Goal: Task Accomplishment & Management: Complete application form

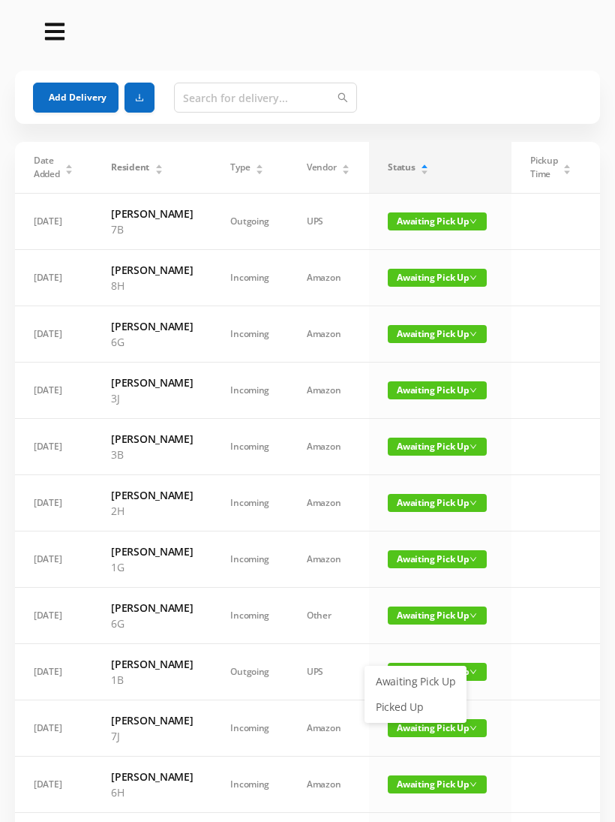
click at [401, 708] on link "Picked Up" at bounding box center [416, 707] width 98 height 24
click at [405, 287] on span "Awaiting Pick Up" at bounding box center [437, 278] width 99 height 18
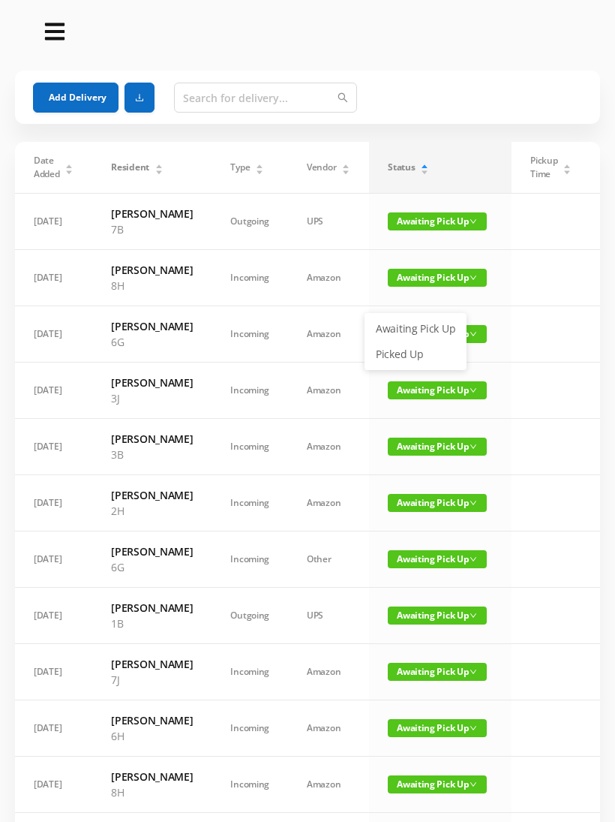
click at [410, 365] on link "Picked Up" at bounding box center [416, 354] width 98 height 24
click at [215, 101] on input "text" at bounding box center [265, 98] width 183 height 30
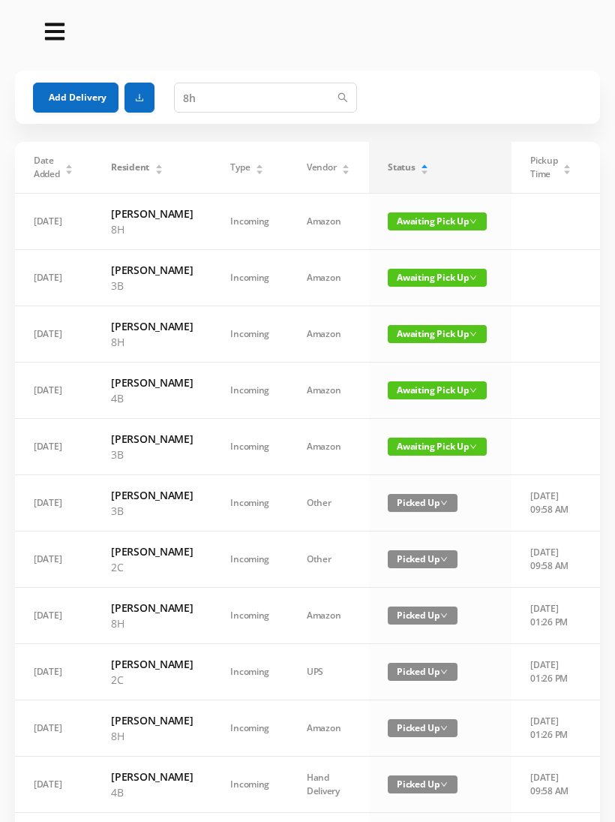
click at [423, 230] on span "Awaiting Pick Up" at bounding box center [437, 221] width 99 height 18
click at [416, 279] on link "Picked Up" at bounding box center [416, 282] width 98 height 24
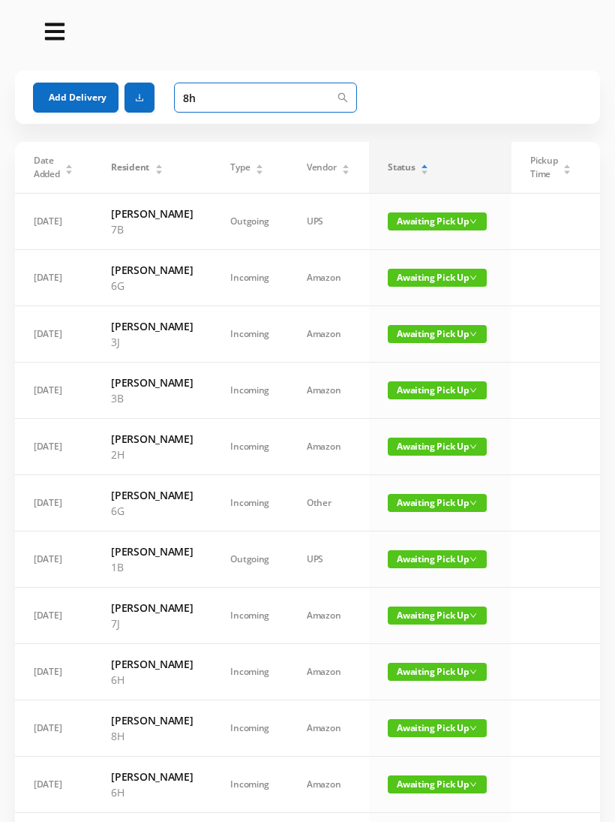
click at [230, 92] on input "8h" at bounding box center [265, 98] width 183 height 30
type input "8"
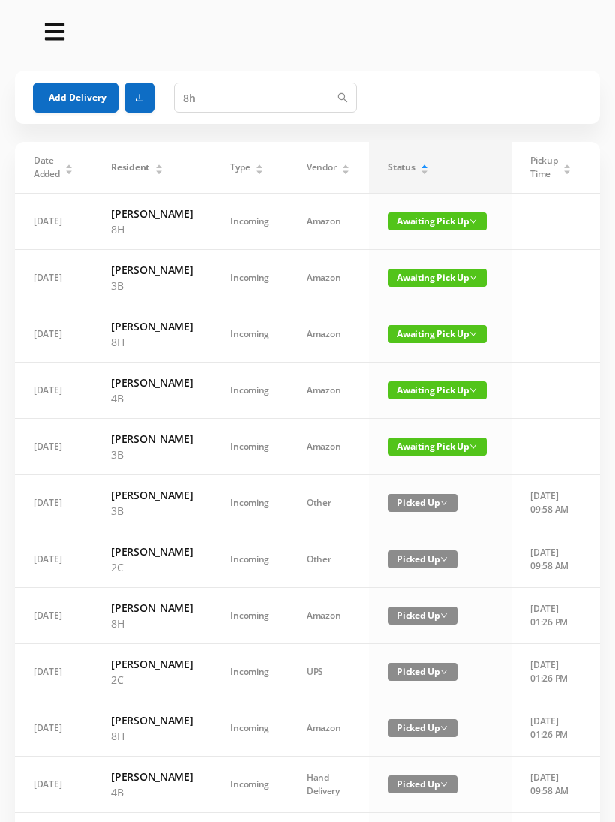
click at [422, 343] on span "Awaiting Pick Up" at bounding box center [437, 334] width 99 height 18
click at [409, 428] on link "Picked Up" at bounding box center [416, 426] width 98 height 24
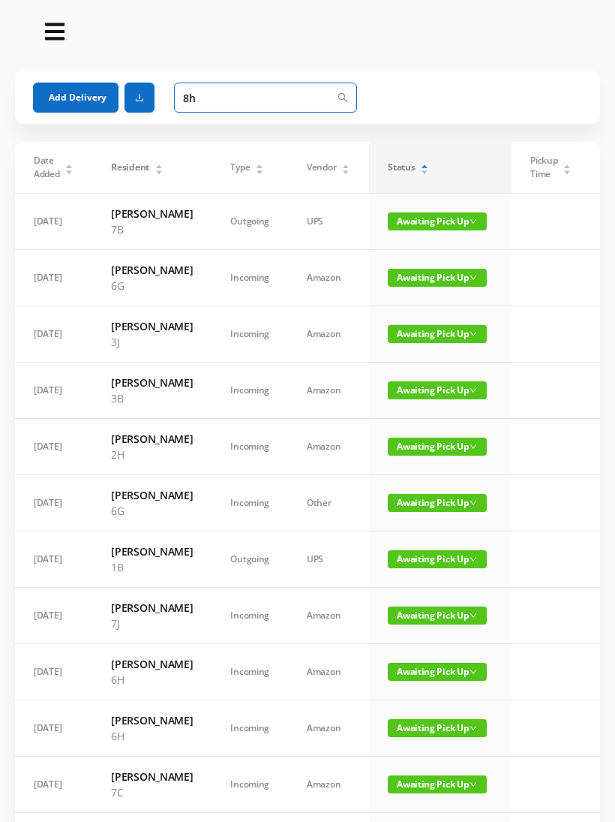
click at [218, 101] on input "8h" at bounding box center [265, 98] width 183 height 30
type input "8"
click at [76, 103] on button "Add Delivery" at bounding box center [76, 98] width 86 height 30
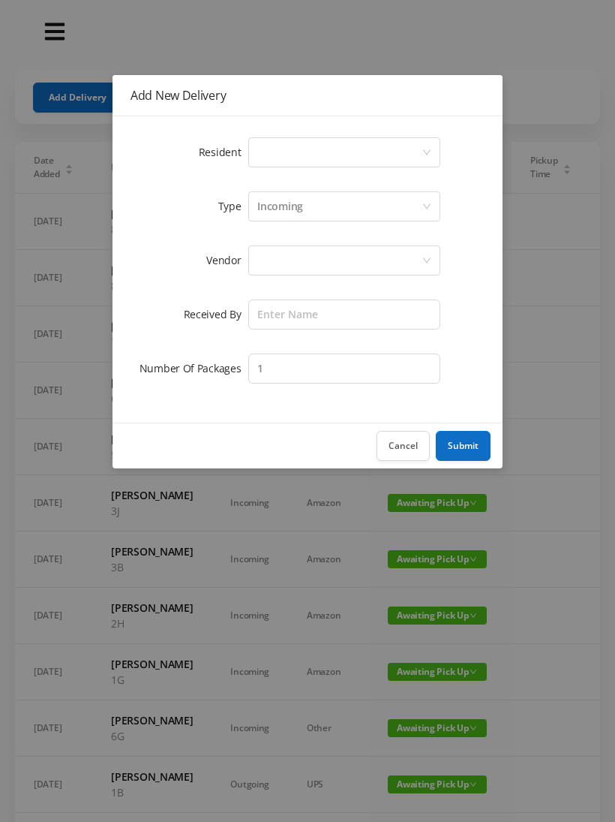
click at [260, 146] on div "Select a person" at bounding box center [339, 152] width 164 height 29
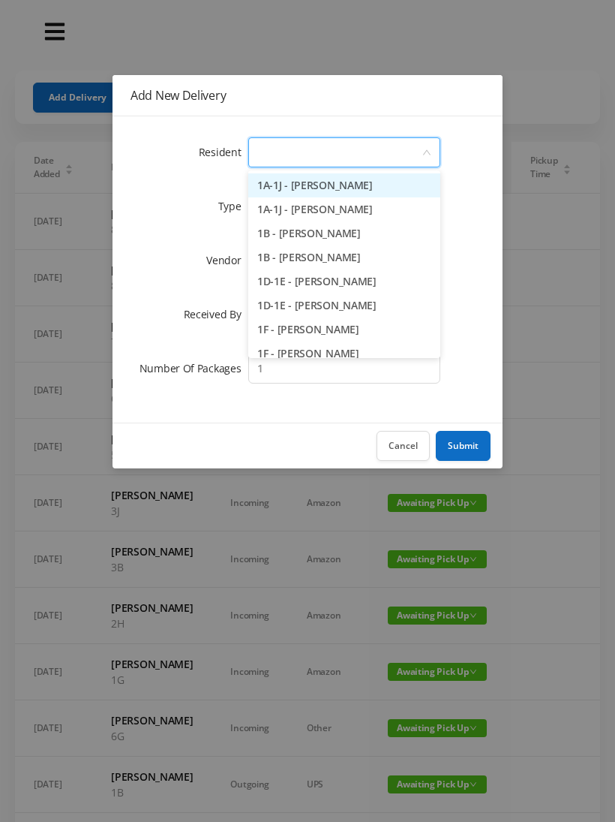
type input "4"
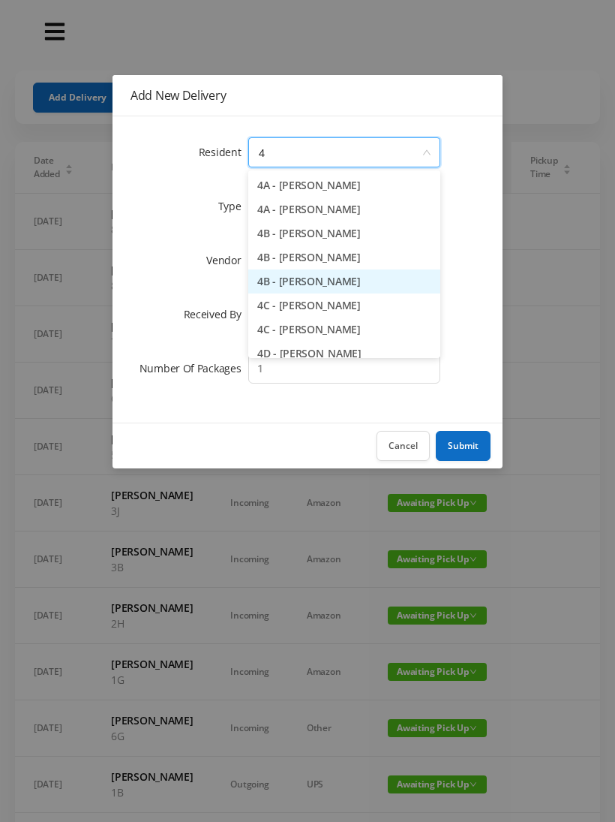
click at [338, 281] on li "4B - [PERSON_NAME]" at bounding box center [344, 281] width 192 height 24
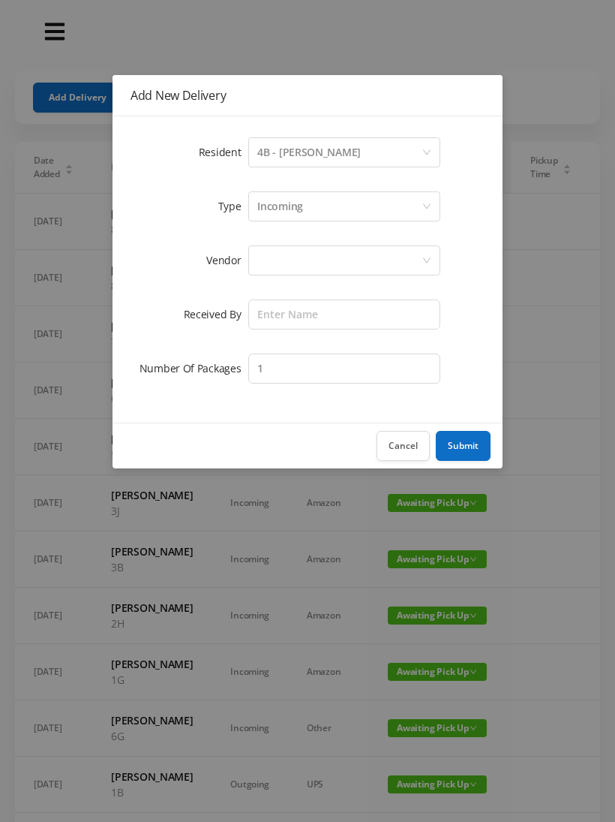
click at [277, 265] on div at bounding box center [339, 260] width 164 height 29
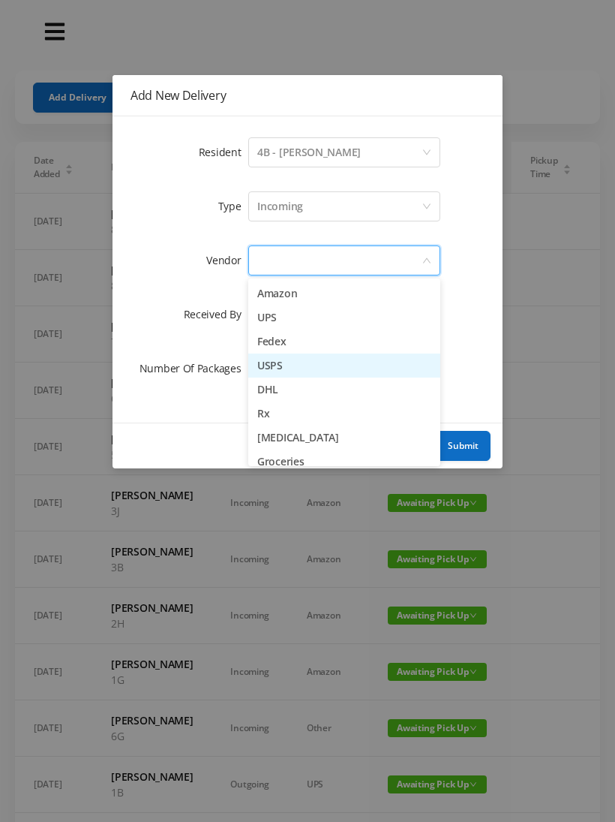
click at [312, 377] on li "USPS" at bounding box center [344, 365] width 192 height 24
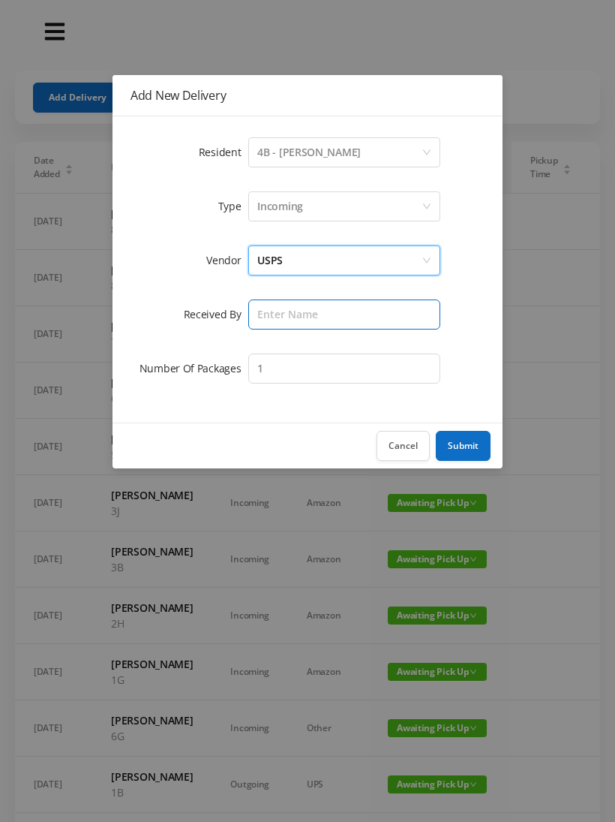
click at [287, 323] on input "text" at bounding box center [344, 314] width 192 height 30
type input "[PERSON_NAME]"
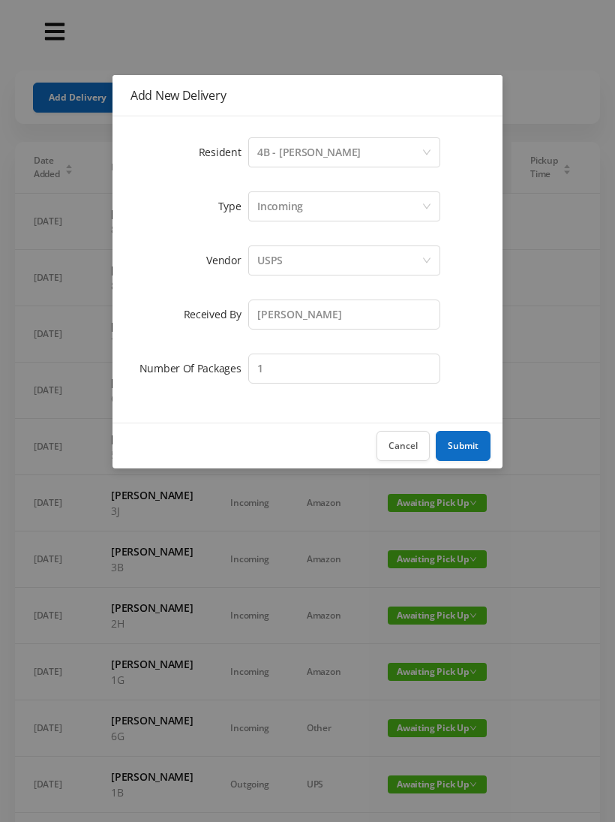
click at [303, 203] on div "Incoming" at bounding box center [339, 206] width 164 height 29
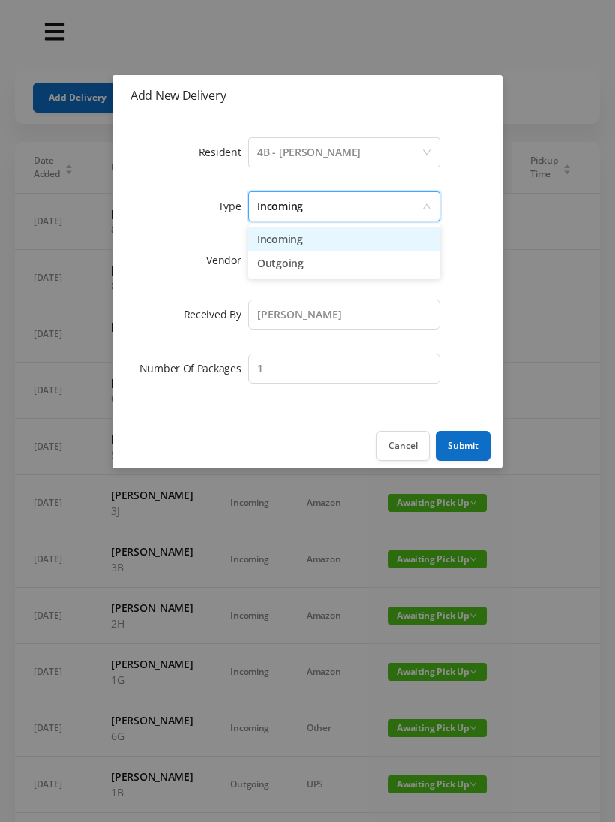
click at [303, 268] on li "Outgoing" at bounding box center [344, 263] width 192 height 24
click at [465, 453] on button "Submit" at bounding box center [463, 446] width 55 height 30
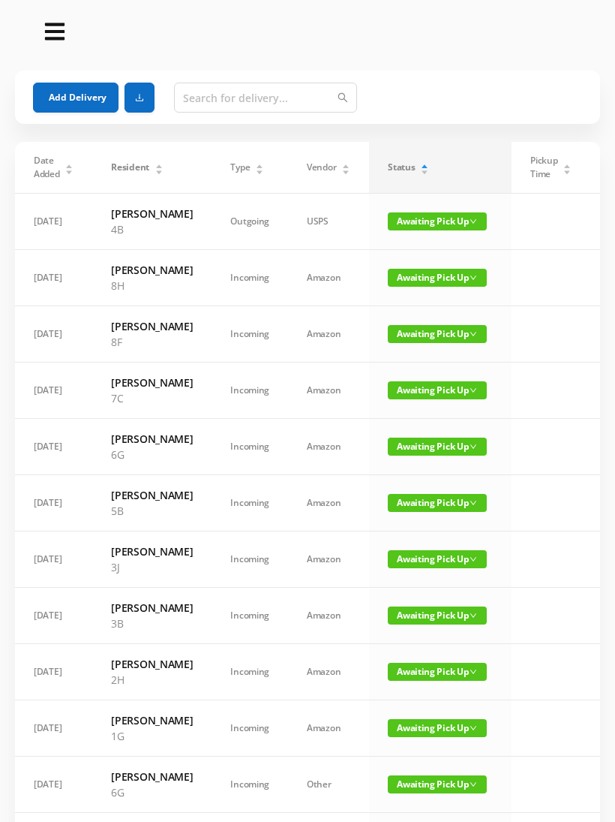
click at [87, 106] on button "Add Delivery" at bounding box center [76, 98] width 86 height 30
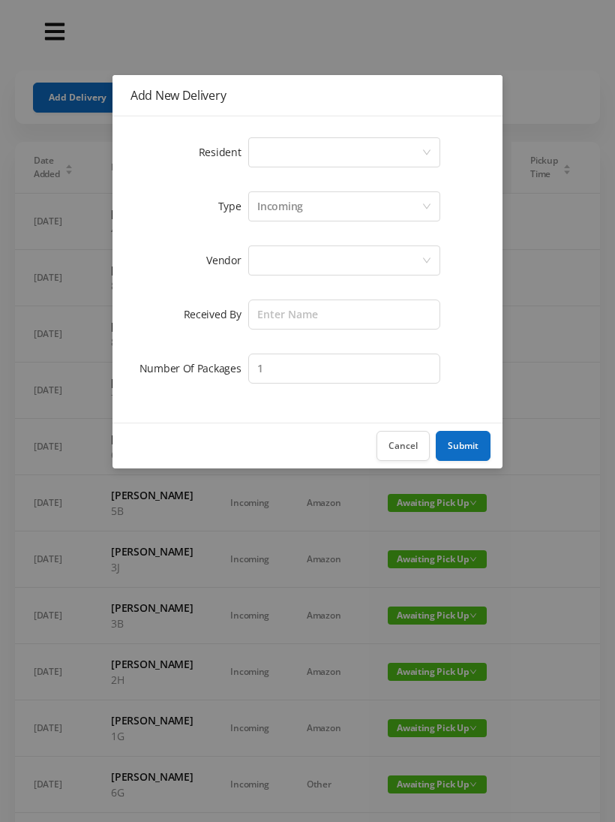
click at [269, 166] on div "Select a person" at bounding box center [339, 152] width 164 height 29
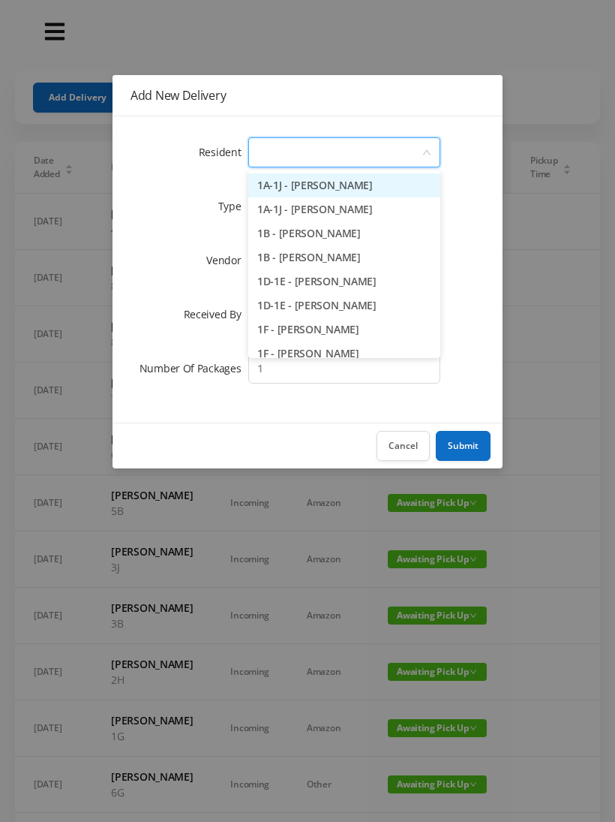
type input "6"
click at [302, 332] on li "6C-6D - [PERSON_NAME]" at bounding box center [344, 329] width 192 height 24
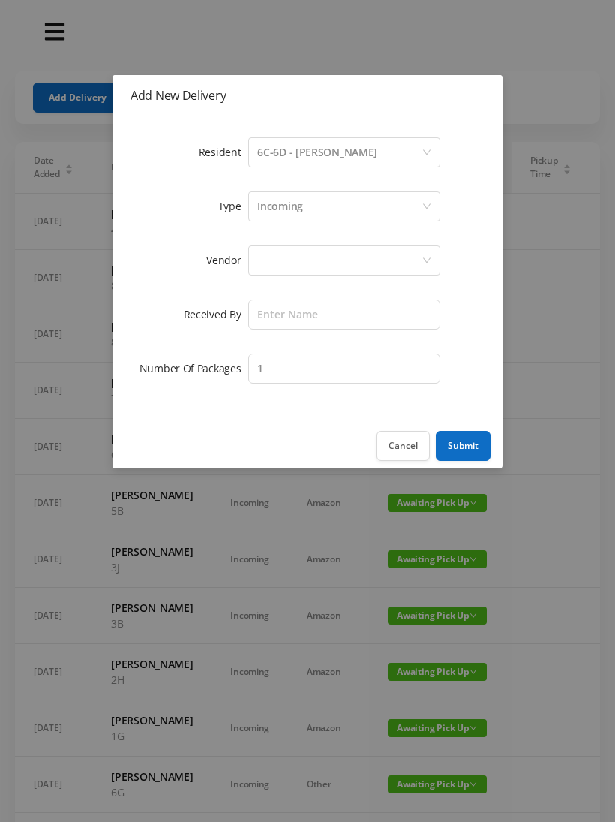
click at [276, 263] on div at bounding box center [339, 260] width 164 height 29
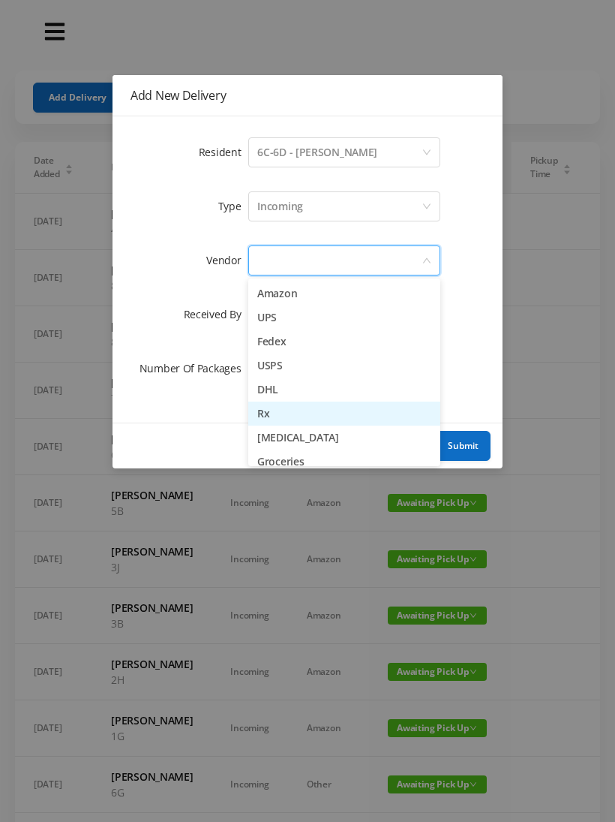
click at [258, 419] on li "Rx" at bounding box center [344, 413] width 192 height 24
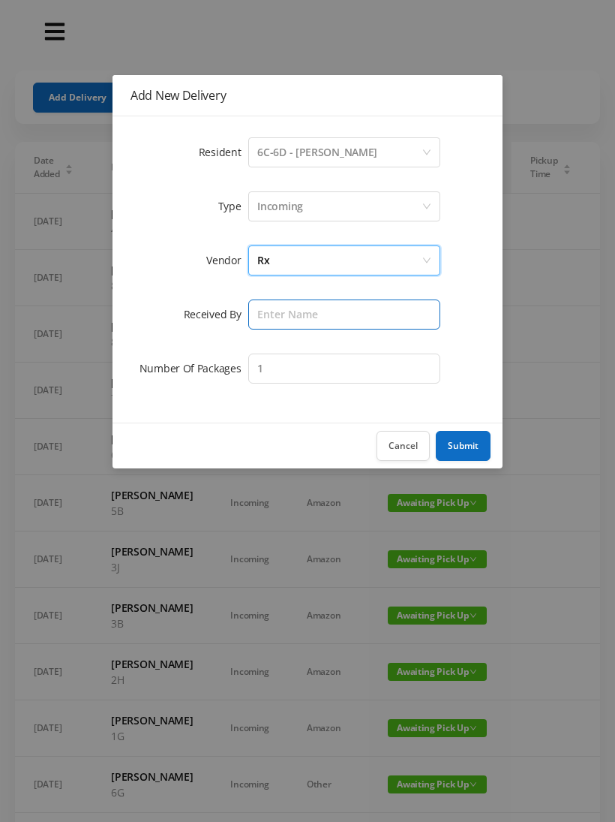
click at [267, 323] on input "text" at bounding box center [344, 314] width 192 height 30
type input "[PERSON_NAME]"
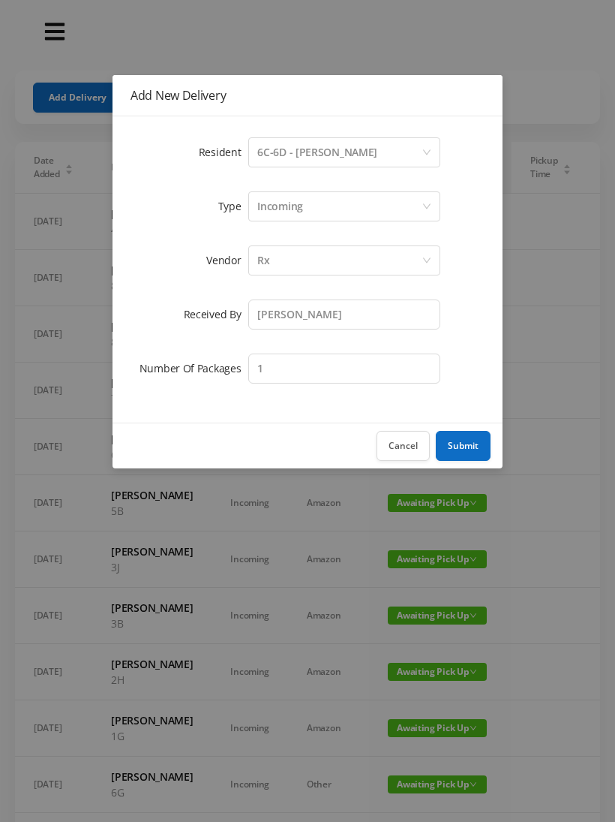
click at [464, 456] on button "Submit" at bounding box center [463, 446] width 55 height 30
